Goal: Task Accomplishment & Management: Complete application form

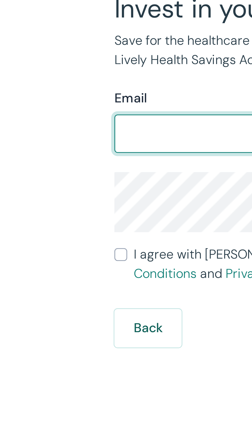
click at [115, 75] on input "Email" at bounding box center [126, 73] width 86 height 10
type input "[EMAIL_ADDRESS][DOMAIN_NAME]"
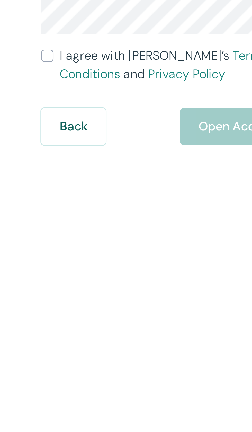
click at [84, 131] on input "I agree with Lively’s Terms & Conditions and Privacy Policy" at bounding box center [85, 130] width 4 height 4
checkbox input "true"
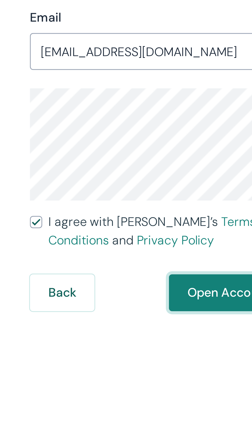
click at [149, 154] on button "Open Account" at bounding box center [149, 154] width 40 height 12
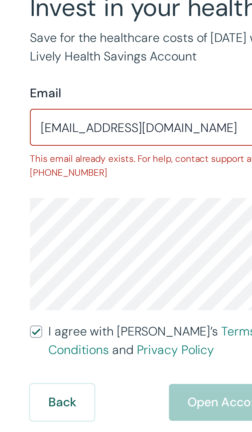
click at [141, 75] on input "[EMAIL_ADDRESS][DOMAIN_NAME]" at bounding box center [126, 73] width 86 height 10
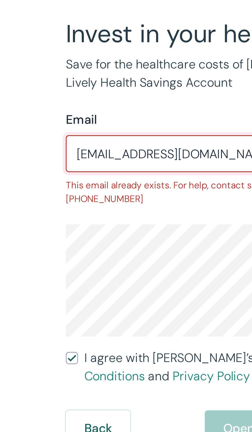
click at [87, 72] on input "[EMAIL_ADDRESS][DOMAIN_NAME]" at bounding box center [126, 73] width 86 height 10
